Goal: Navigation & Orientation: Find specific page/section

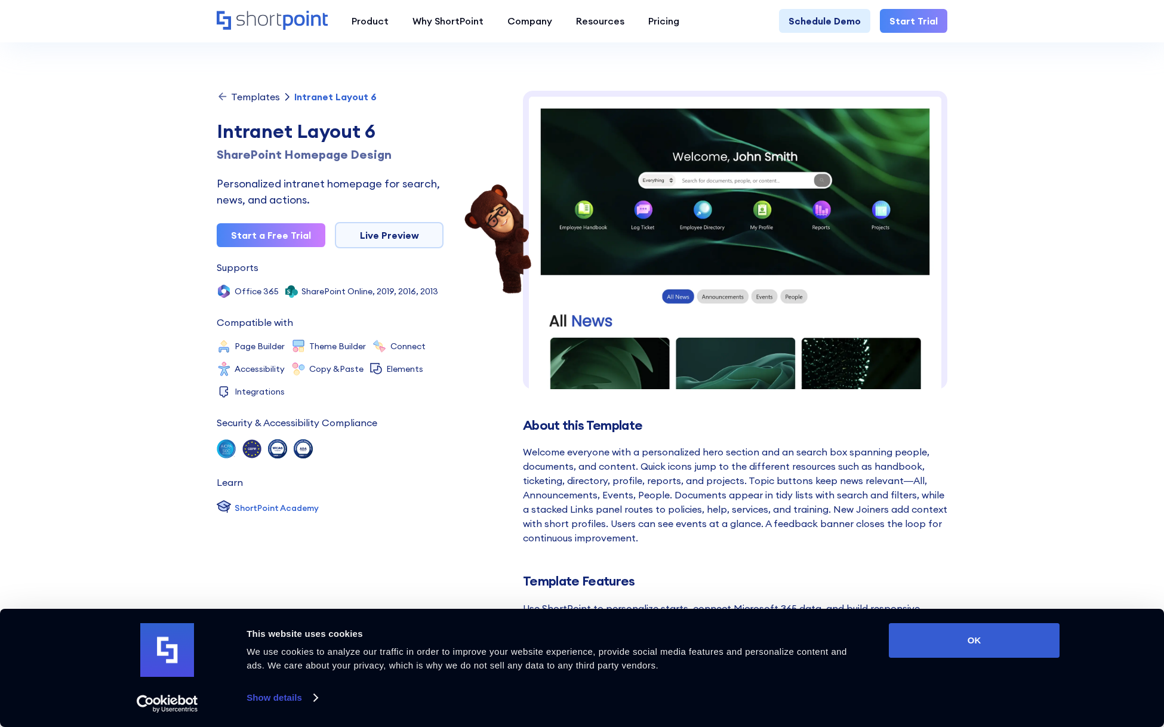
scroll to position [1140, 0]
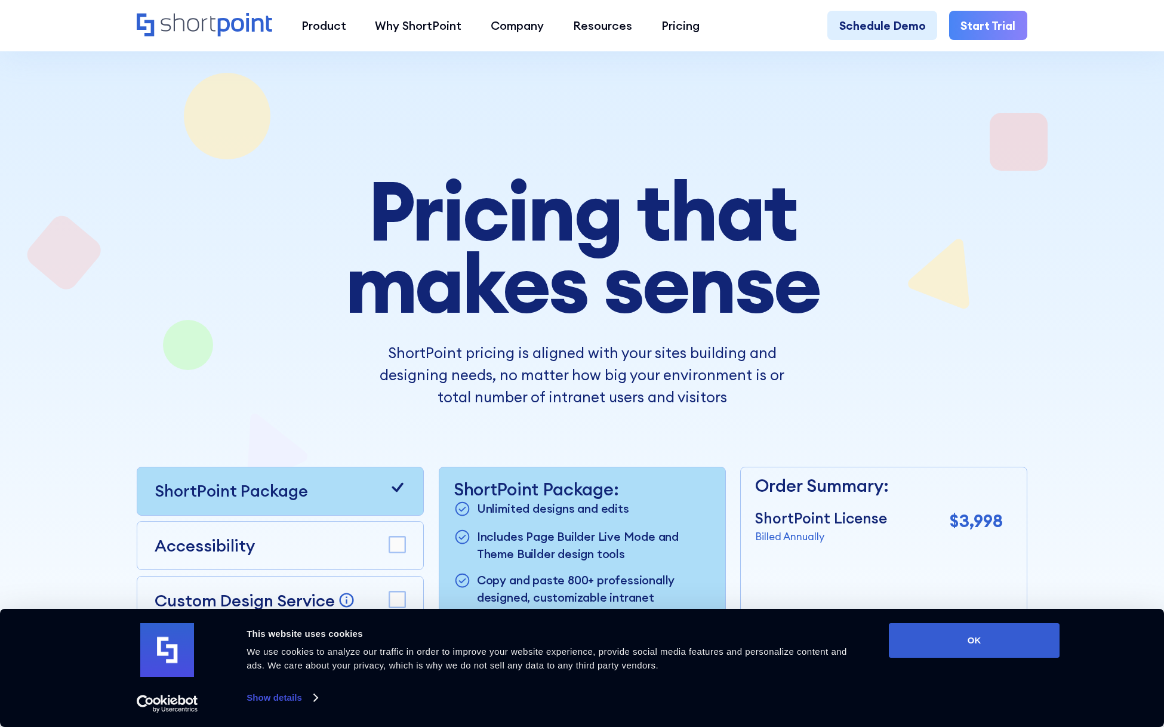
scroll to position [1132, 0]
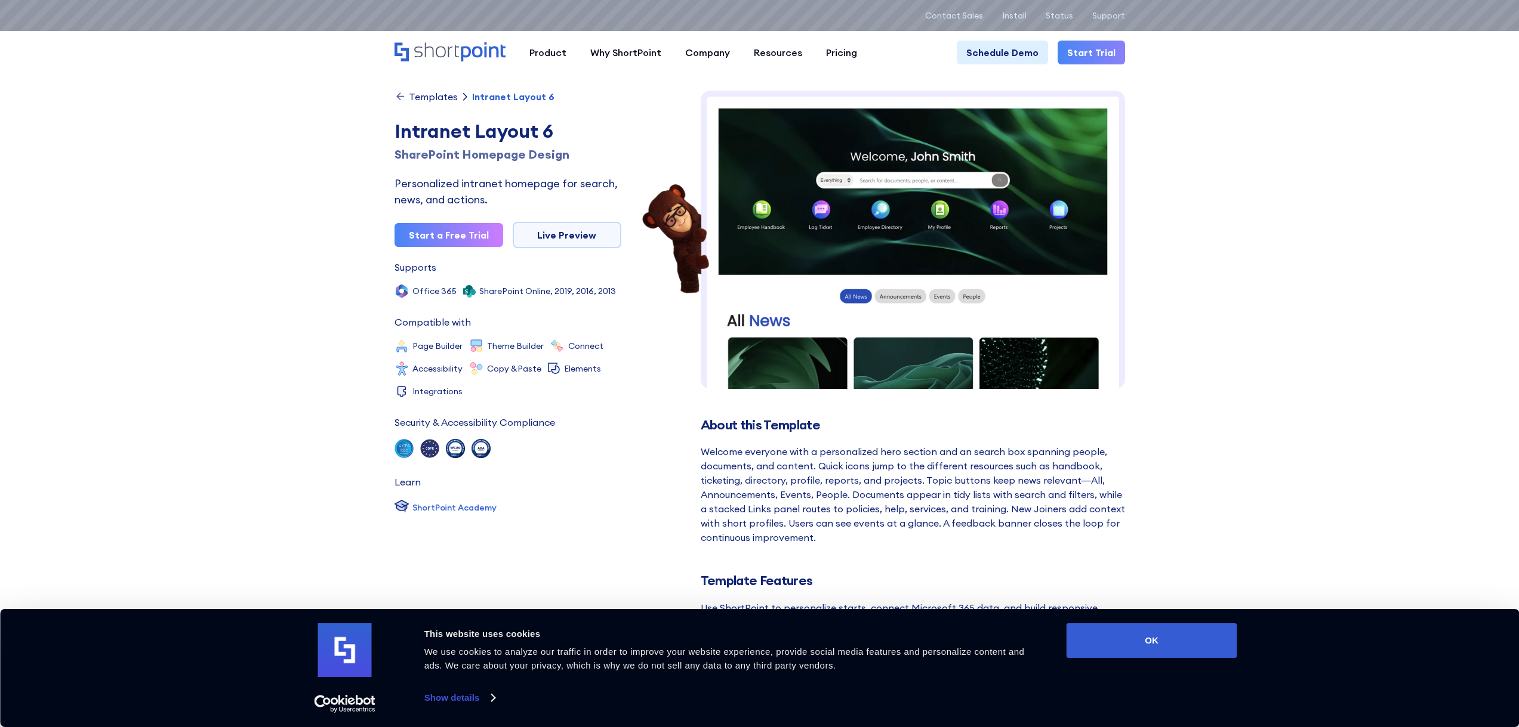
click at [427, 99] on div "Templates" at bounding box center [433, 97] width 49 height 10
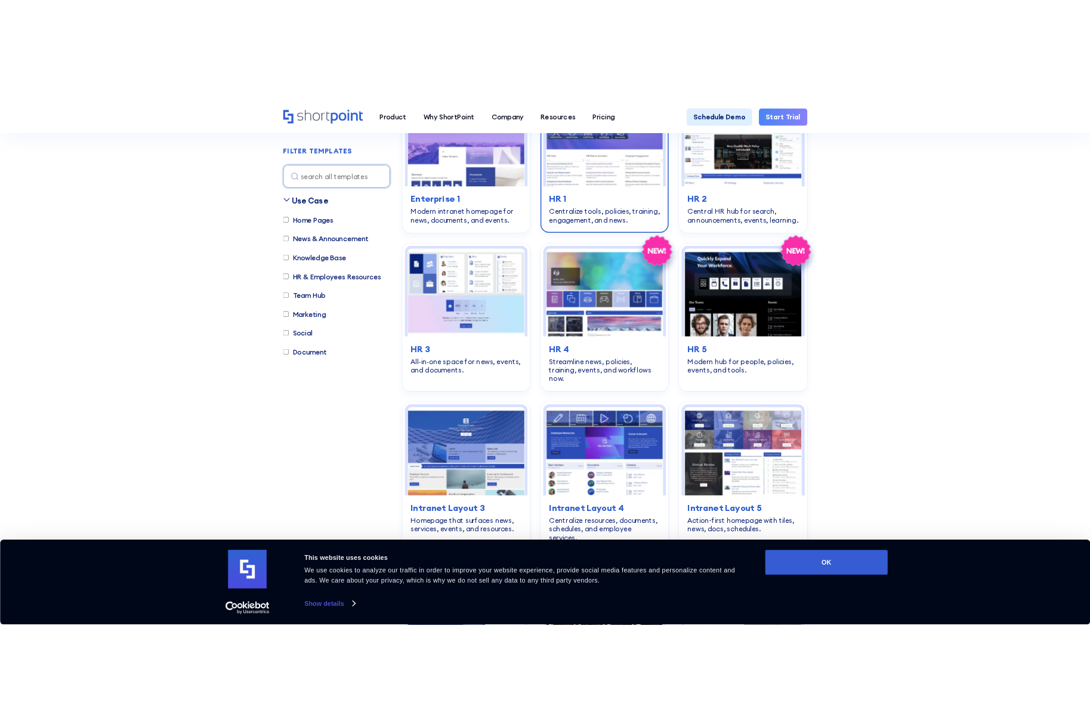
scroll to position [1783, 0]
